Goal: Task Accomplishment & Management: Manage account settings

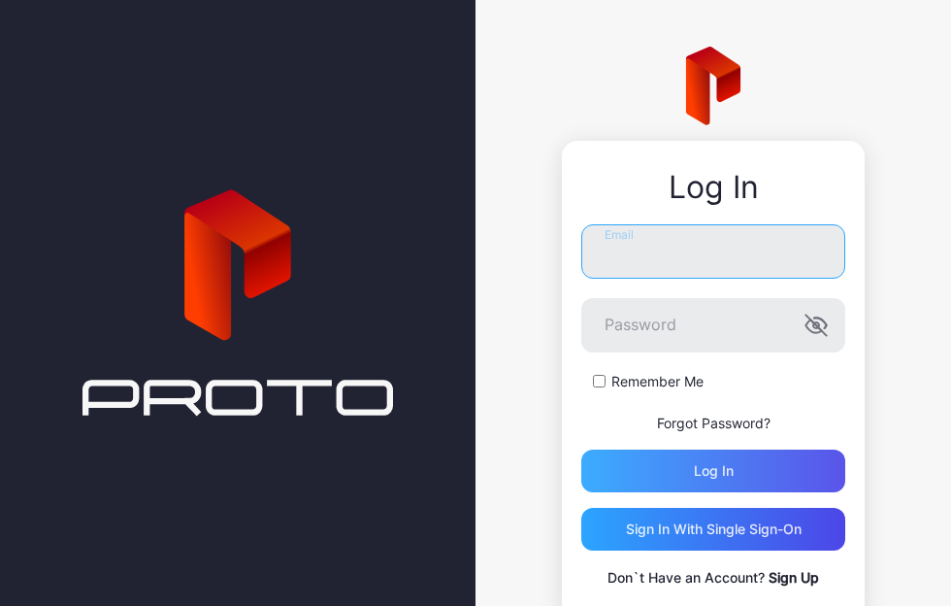
type input "**********"
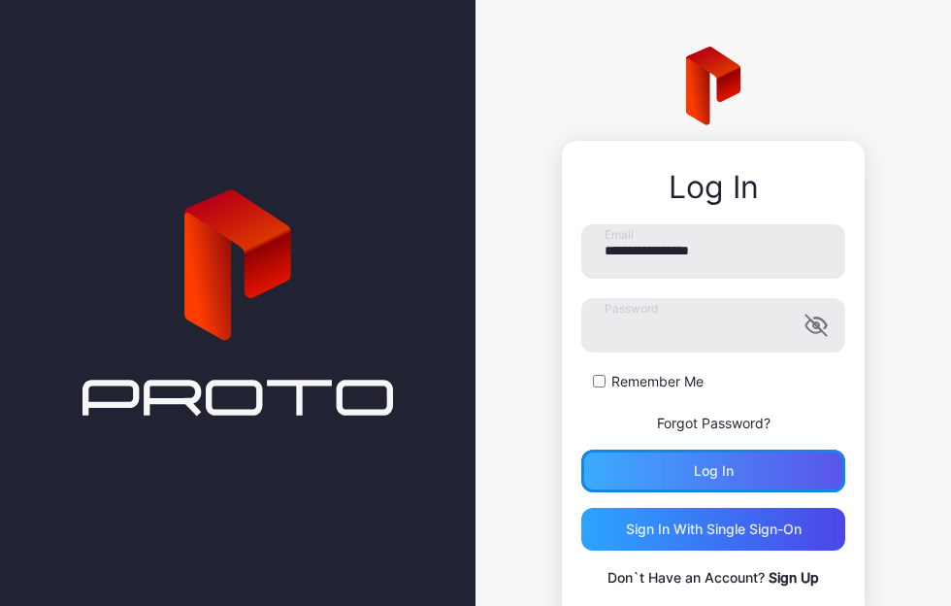
click at [661, 460] on div "Log in" at bounding box center [713, 470] width 264 height 43
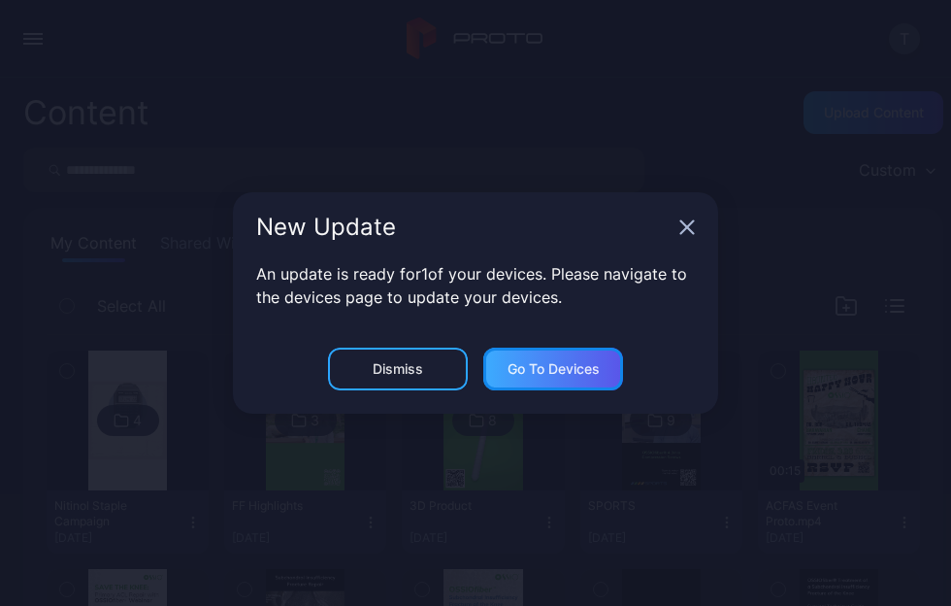
click at [545, 369] on div "Go to devices" at bounding box center [554, 369] width 92 height 16
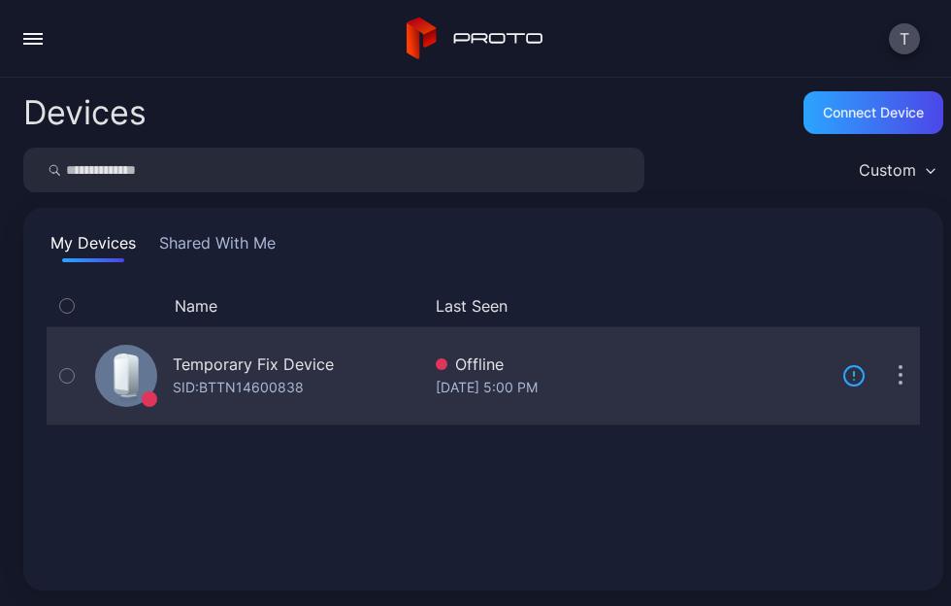
click at [357, 373] on div "Temporary Fix Device SID: BTTN14600838" at bounding box center [253, 375] width 333 height 89
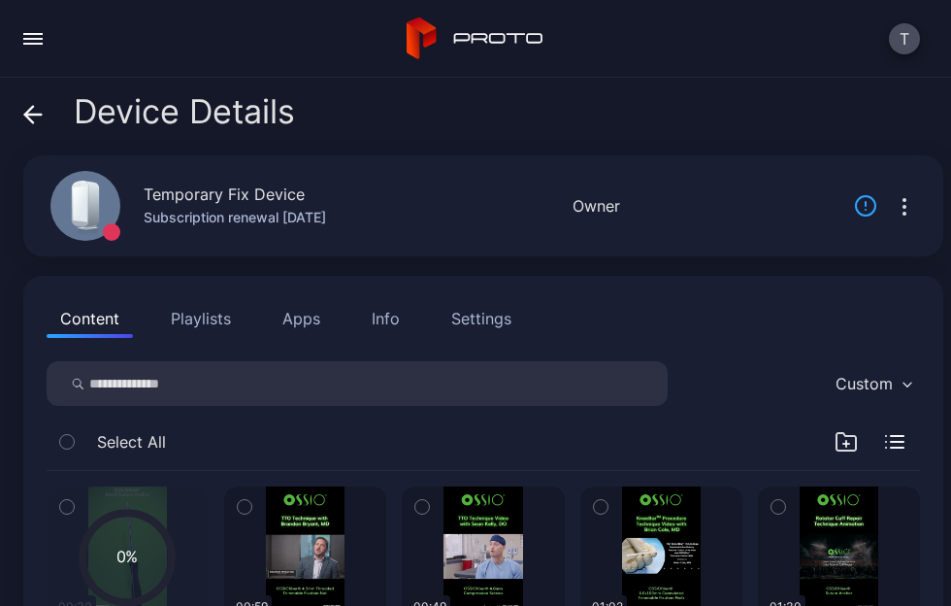
click at [307, 321] on button "Apps" at bounding box center [301, 318] width 65 height 39
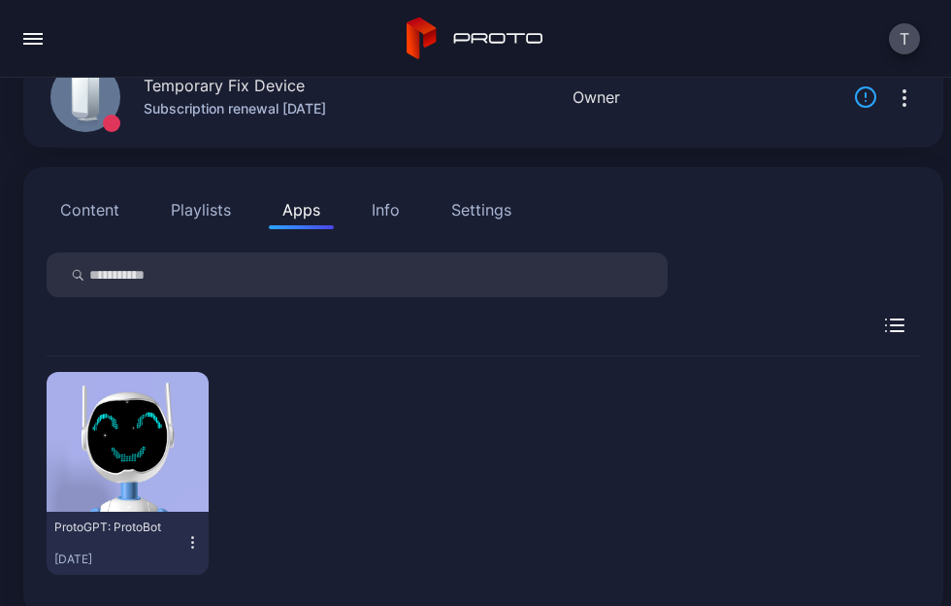
scroll to position [107, 0]
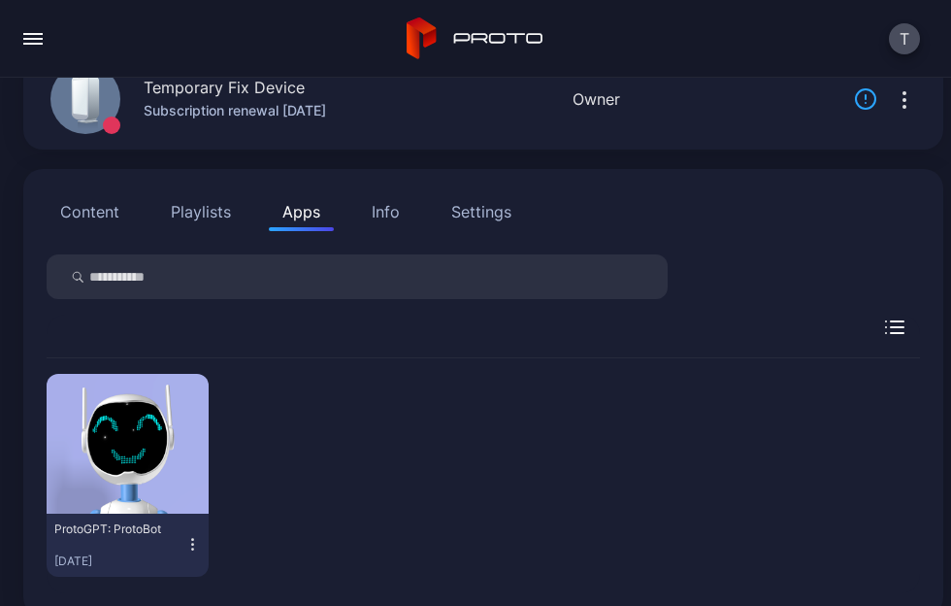
click at [480, 211] on div "Settings" at bounding box center [481, 211] width 60 height 23
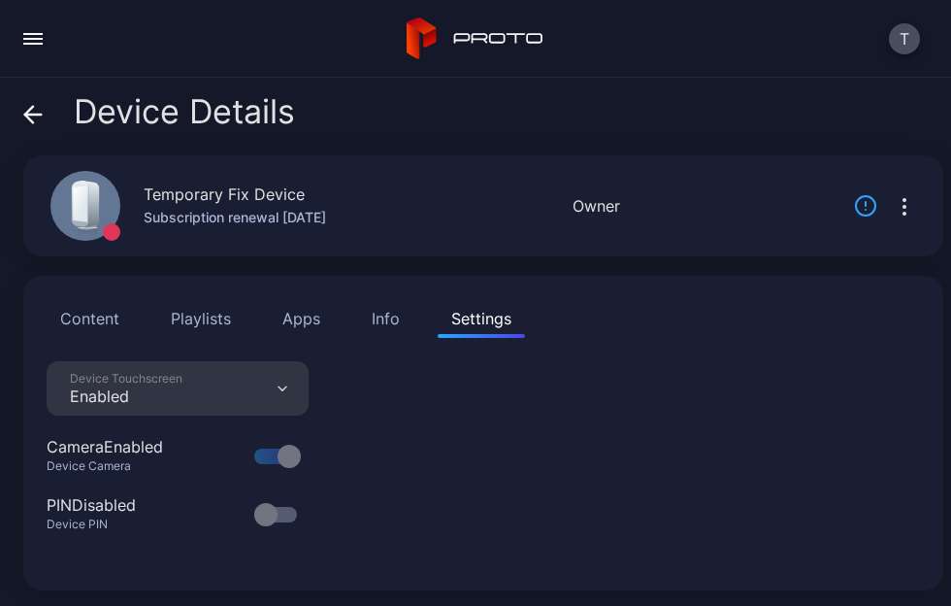
click at [41, 112] on icon at bounding box center [32, 114] width 19 height 19
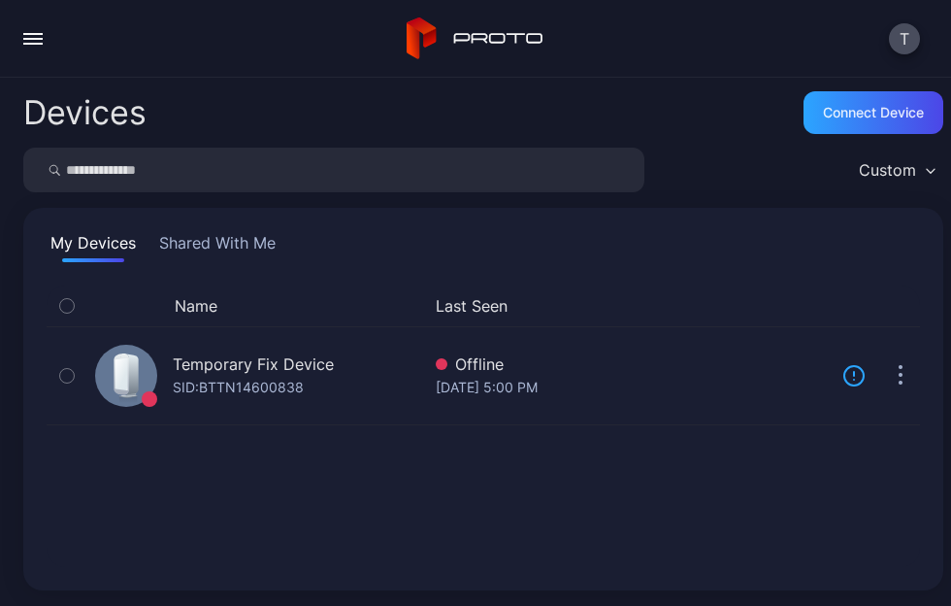
click at [33, 50] on button "button" at bounding box center [33, 38] width 39 height 39
